Goal: Transaction & Acquisition: Purchase product/service

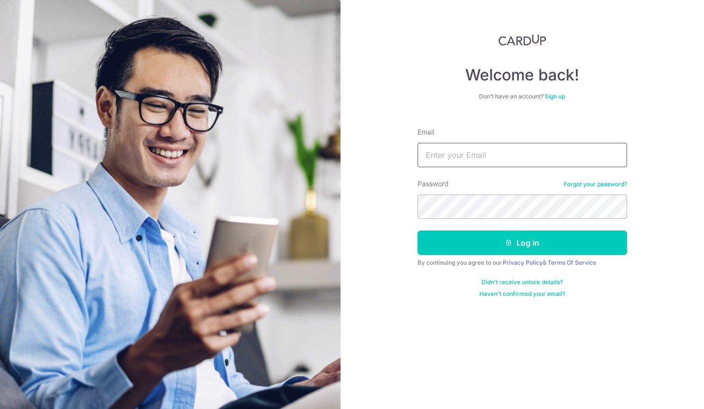
type input "[EMAIL_ADDRESS][DOMAIN_NAME]"
click at [522, 243] on button "Log in" at bounding box center [521, 242] width 209 height 24
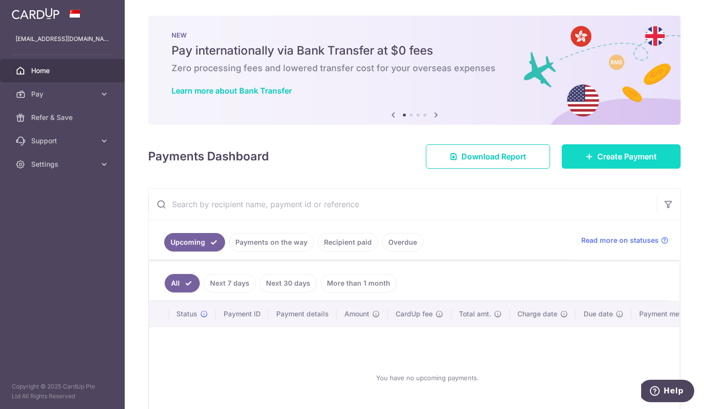
click at [582, 161] on link "Create Payment" at bounding box center [621, 156] width 119 height 24
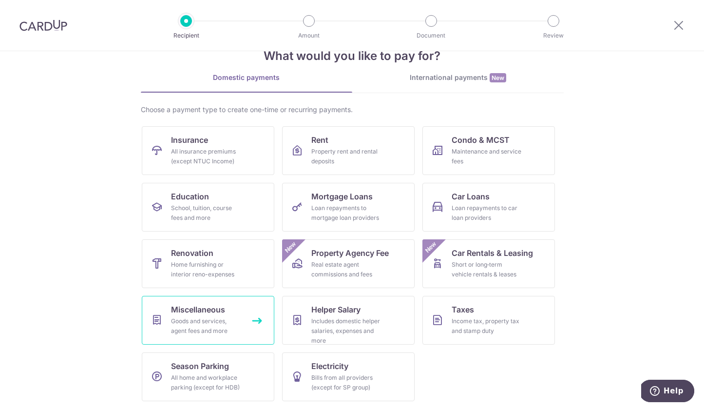
scroll to position [27, 0]
click at [223, 209] on div "School, tuition, course fees and more" at bounding box center [206, 212] width 70 height 19
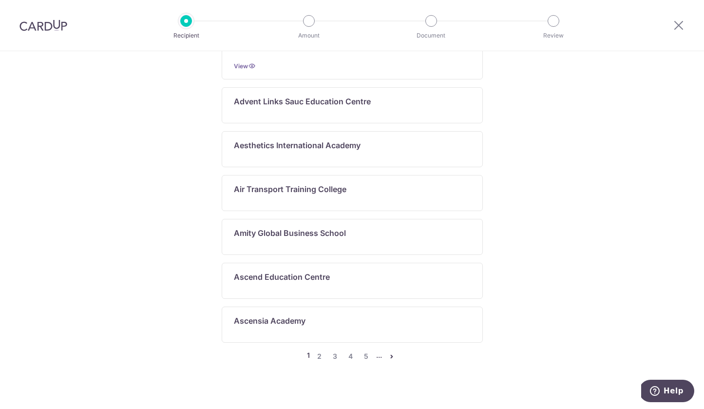
scroll to position [510, 0]
click at [318, 351] on link "2" at bounding box center [320, 357] width 12 height 12
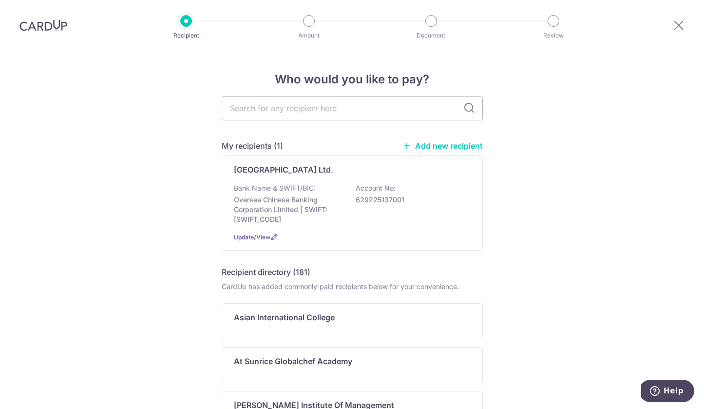
scroll to position [3, 0]
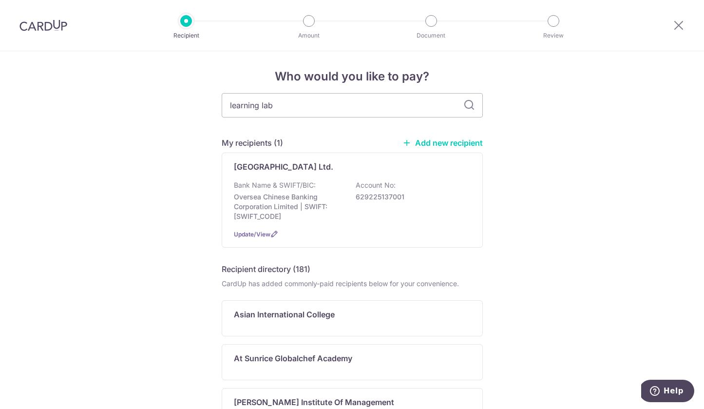
type input "learning lab"
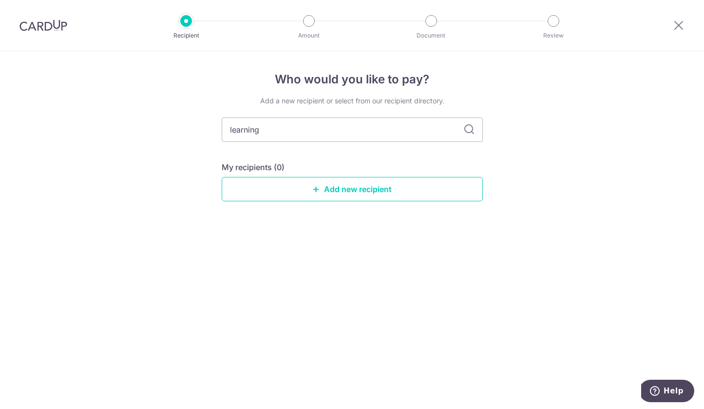
type input "learning"
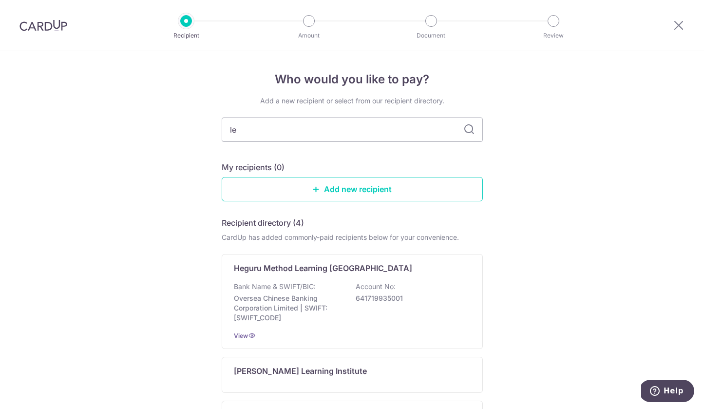
type input "l"
type input "t"
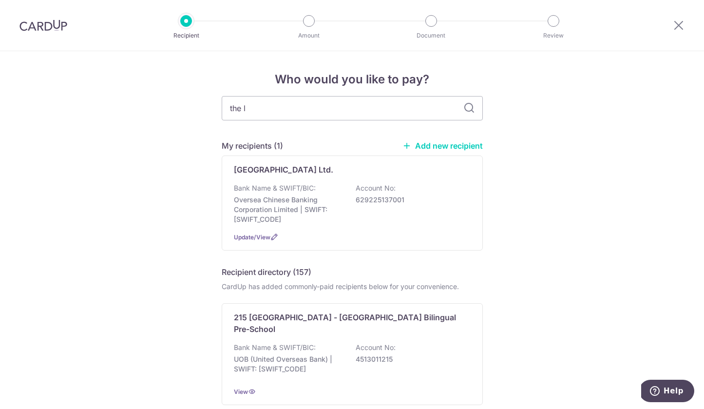
type input "the le"
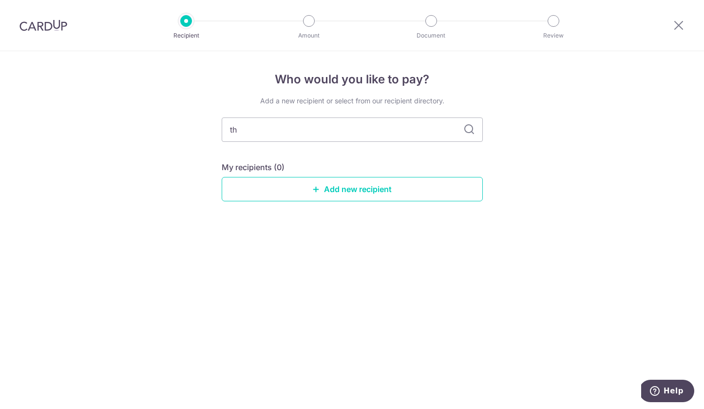
type input "t"
